Goal: Task Accomplishment & Management: Use online tool/utility

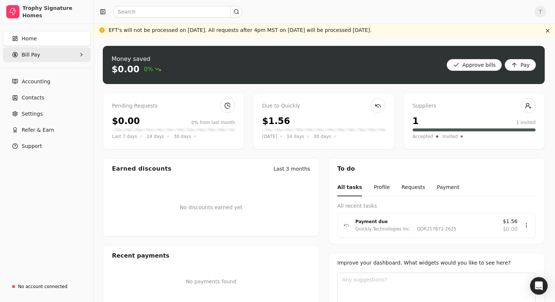
click at [55, 54] on Pay "Bill Pay" at bounding box center [47, 54] width 88 height 15
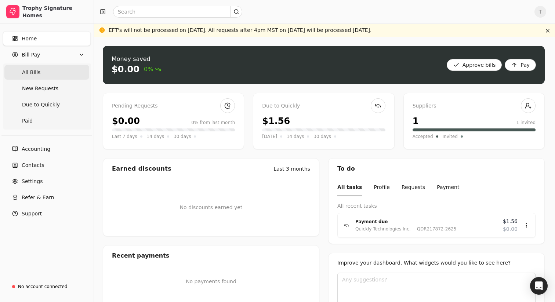
click at [44, 70] on Bills "All Bills" at bounding box center [46, 72] width 85 height 15
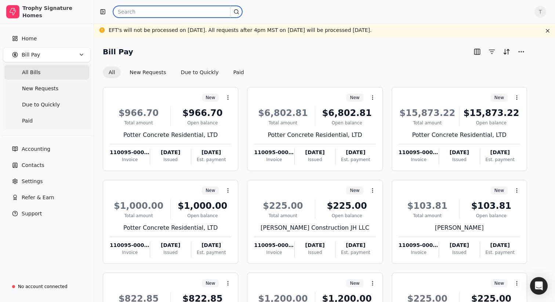
click at [167, 12] on input "text" at bounding box center [177, 12] width 129 height 12
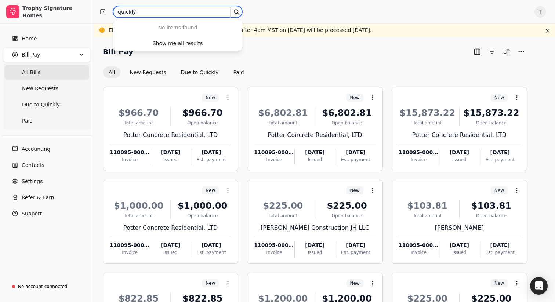
type input "quickly"
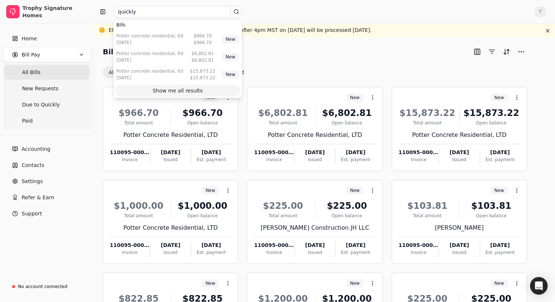
click at [183, 90] on div "Show me all results" at bounding box center [178, 91] width 50 height 8
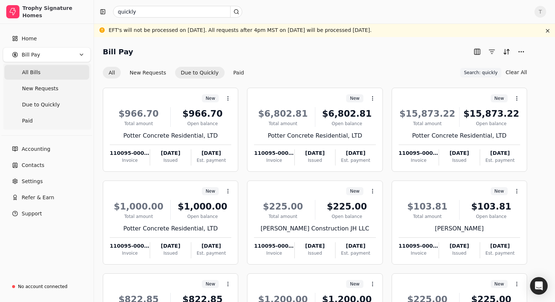
click at [195, 76] on button "Due to Quickly" at bounding box center [200, 73] width 50 height 12
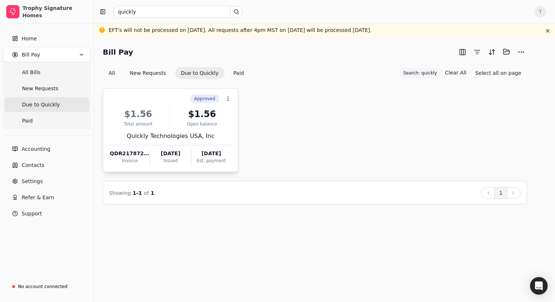
click at [180, 130] on div "$1.56 Total amount $1.56 Open balance Quickly Technologies USA, Inc QDR217872-2…" at bounding box center [171, 134] width 122 height 63
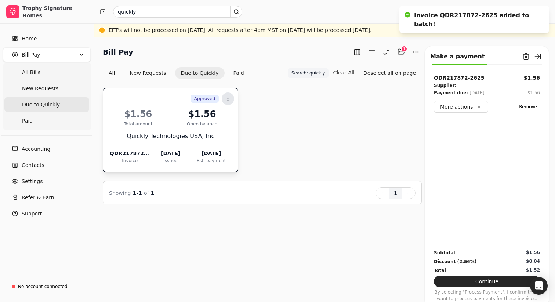
click at [231, 99] on icon at bounding box center [228, 99] width 6 height 6
click at [241, 114] on span "Open" at bounding box center [240, 117] width 14 height 8
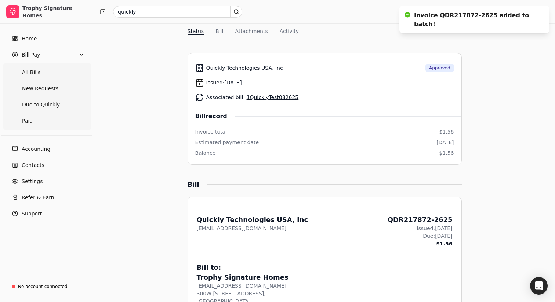
scroll to position [86, 0]
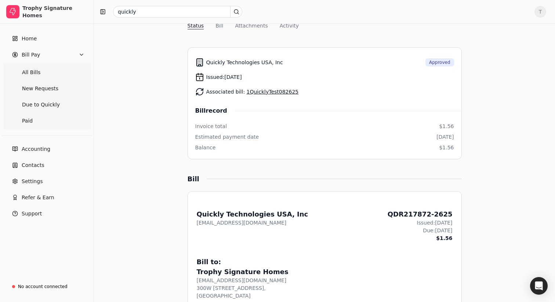
click at [255, 94] on link "1QuicklyTest082625" at bounding box center [273, 92] width 52 height 6
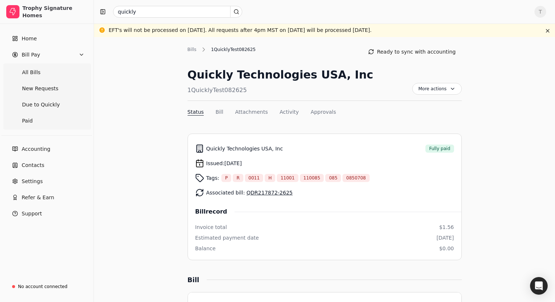
click at [349, 178] on span "0850708" at bounding box center [355, 178] width 19 height 7
click at [360, 152] on div "Quickly Technologies [GEOGRAPHIC_DATA], Inc Fully paid" at bounding box center [324, 148] width 259 height 15
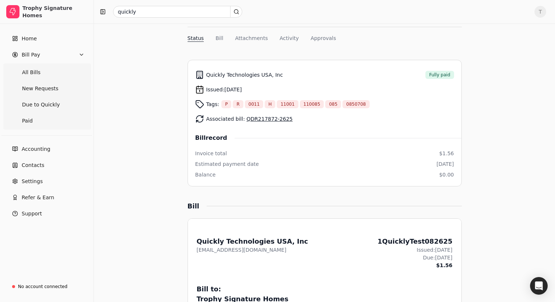
scroll to position [83, 0]
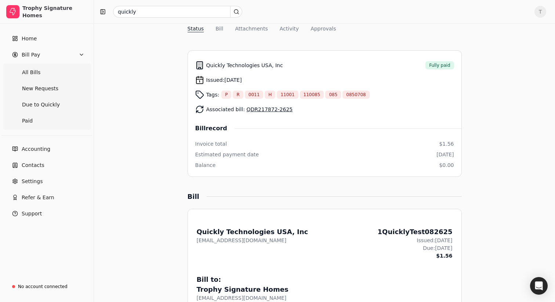
click at [329, 127] on div "Bill record" at bounding box center [324, 128] width 259 height 9
